Goal: Transaction & Acquisition: Subscribe to service/newsletter

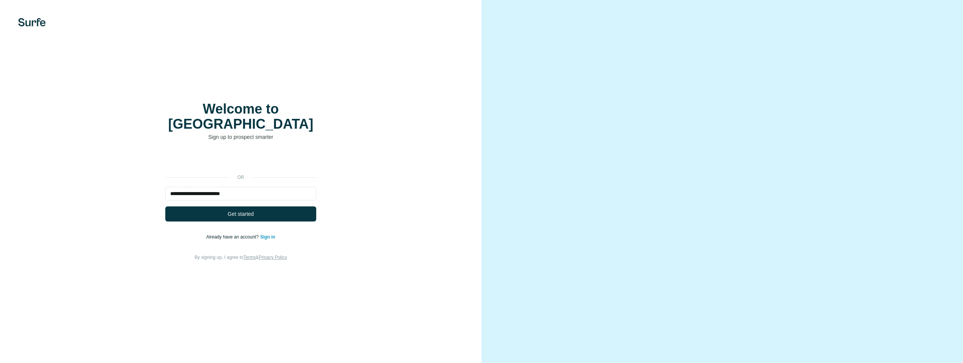
click at [250, 210] on span "Get started" at bounding box center [240, 214] width 26 height 8
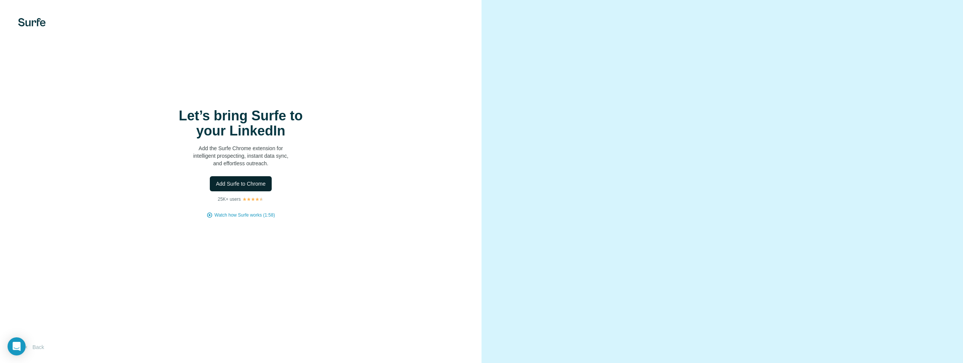
click at [245, 184] on span "Add Surfe to Chrome" at bounding box center [241, 184] width 50 height 8
click at [243, 183] on span "Add Surfe to Chrome" at bounding box center [241, 184] width 50 height 8
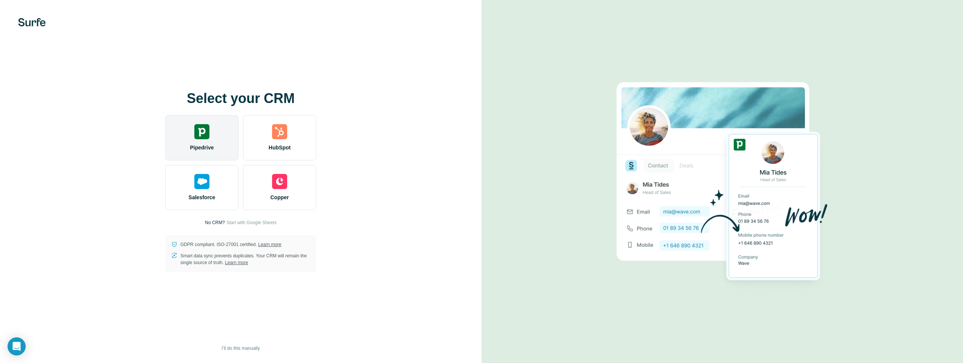
click at [225, 148] on div "Pipedrive" at bounding box center [201, 137] width 73 height 45
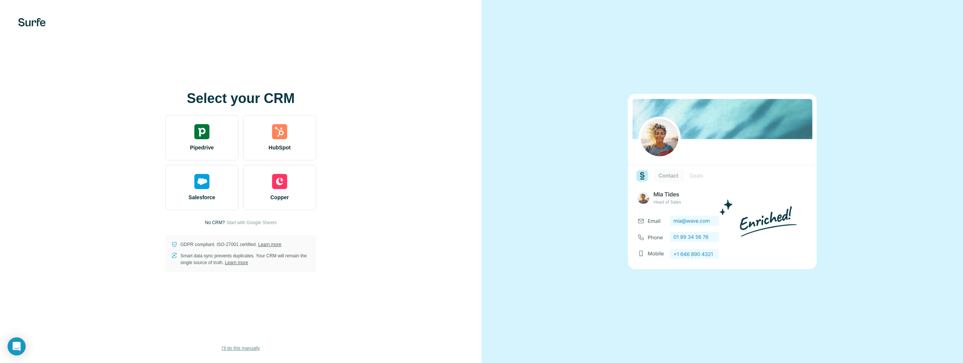
click at [243, 347] on span "I’ll do this manually" at bounding box center [240, 348] width 38 height 7
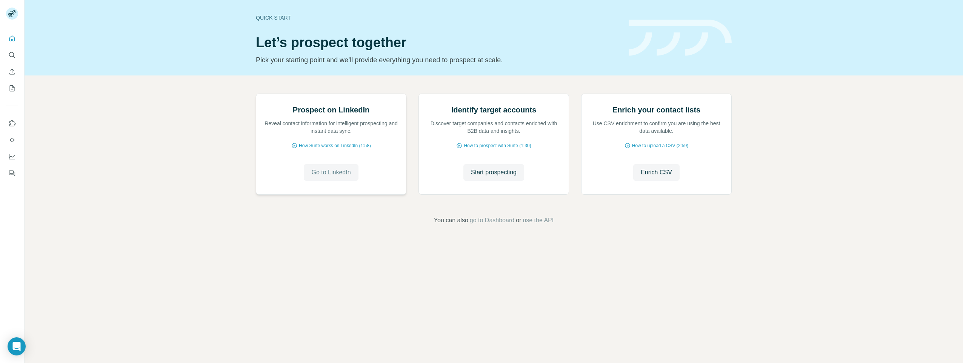
click at [332, 177] on span "Go to LinkedIn" at bounding box center [330, 172] width 39 height 9
